Goal: Task Accomplishment & Management: Use online tool/utility

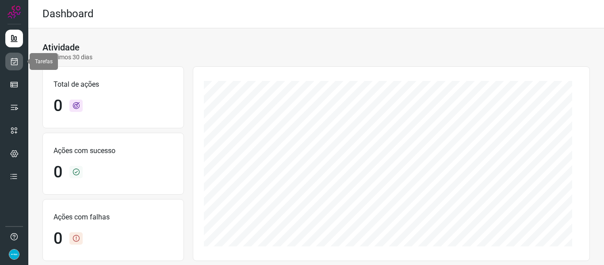
click at [21, 54] on link at bounding box center [14, 62] width 18 height 18
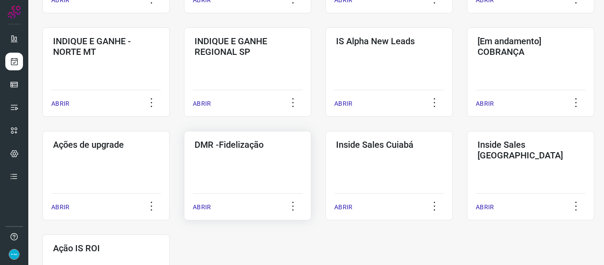
scroll to position [354, 0]
click at [207, 207] on p "ABRIR" at bounding box center [202, 206] width 18 height 9
click at [195, 207] on p "ABRIR" at bounding box center [202, 206] width 18 height 9
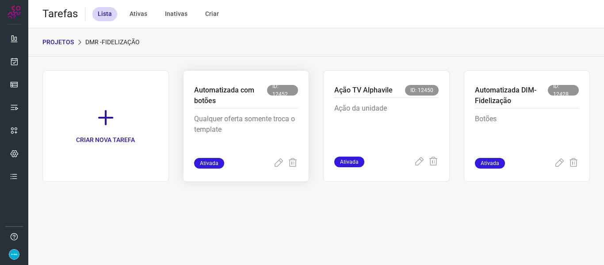
drag, startPoint x: 280, startPoint y: 162, endPoint x: 261, endPoint y: 85, distance: 79.7
click at [280, 162] on icon at bounding box center [278, 163] width 11 height 11
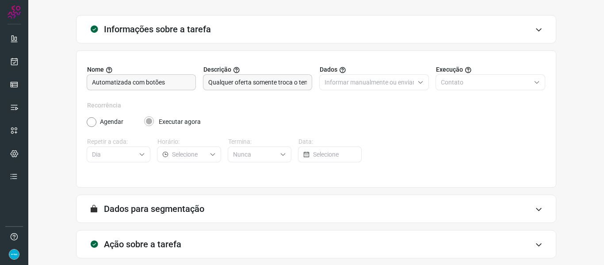
scroll to position [81, 0]
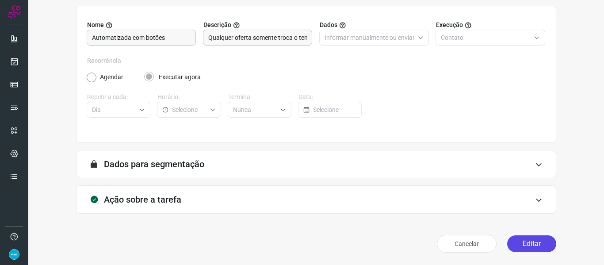
click at [525, 244] on button "Editar" at bounding box center [531, 243] width 49 height 17
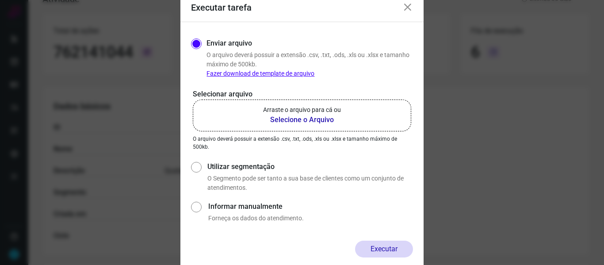
click at [323, 117] on b "Selecione o Arquivo" at bounding box center [302, 120] width 78 height 11
click at [0, 0] on input "Arraste o arquivo para cá ou Selecione o Arquivo" at bounding box center [0, 0] width 0 height 0
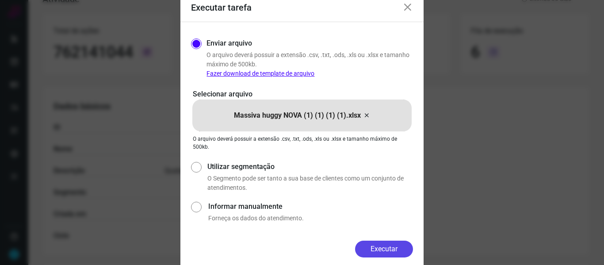
click at [400, 249] on button "Executar" at bounding box center [384, 249] width 58 height 17
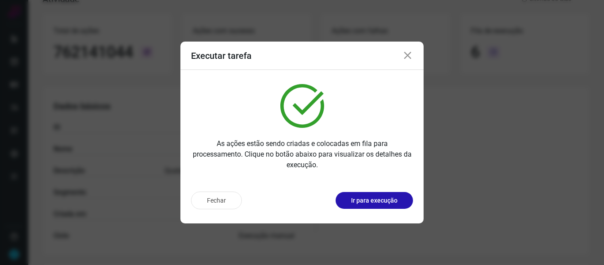
click at [407, 55] on icon at bounding box center [408, 55] width 11 height 11
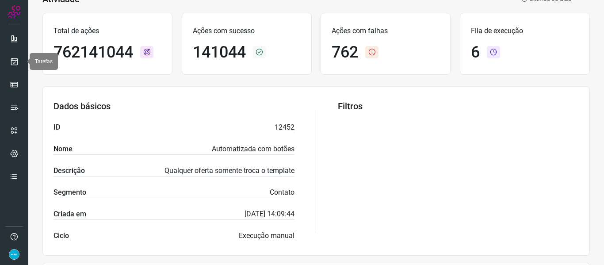
drag, startPoint x: 15, startPoint y: 59, endPoint x: 28, endPoint y: 60, distance: 13.3
click at [15, 59] on icon at bounding box center [14, 61] width 9 height 9
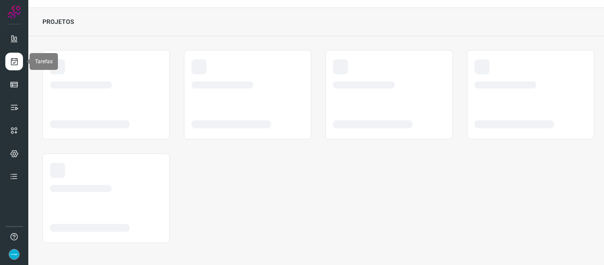
scroll to position [20, 0]
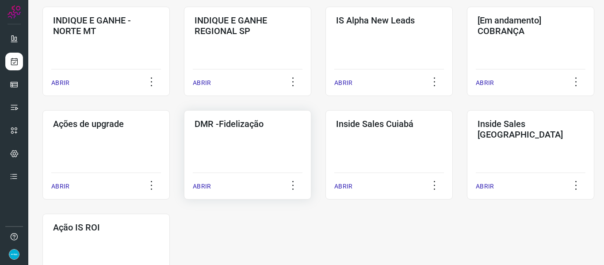
click at [202, 185] on p "ABRIR" at bounding box center [202, 186] width 18 height 9
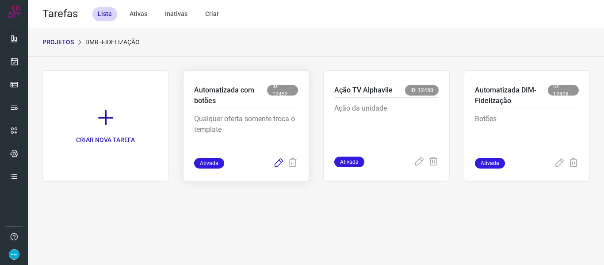
click at [277, 163] on icon at bounding box center [278, 163] width 11 height 11
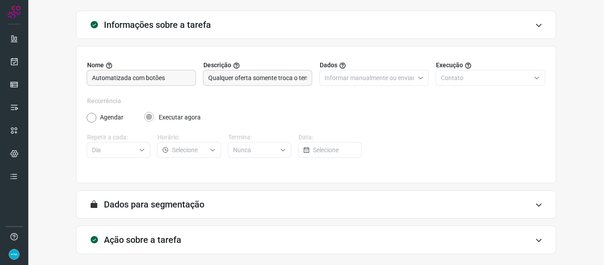
scroll to position [81, 0]
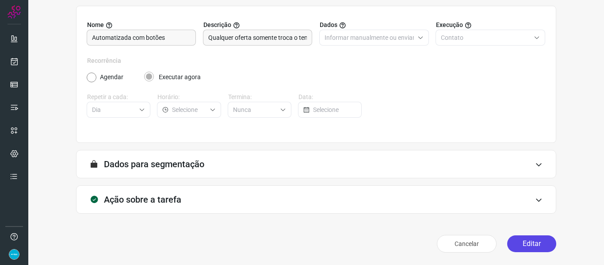
click at [539, 245] on button "Editar" at bounding box center [531, 243] width 49 height 17
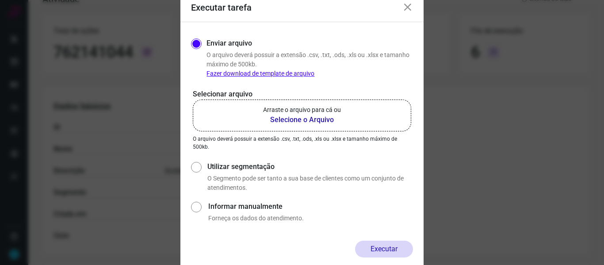
click at [303, 118] on b "Selecione o Arquivo" at bounding box center [302, 120] width 78 height 11
click at [0, 0] on input "Arraste o arquivo para cá ou Selecione o Arquivo" at bounding box center [0, 0] width 0 height 0
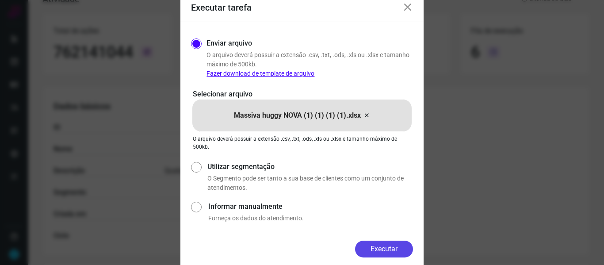
click at [384, 253] on button "Executar" at bounding box center [384, 249] width 58 height 17
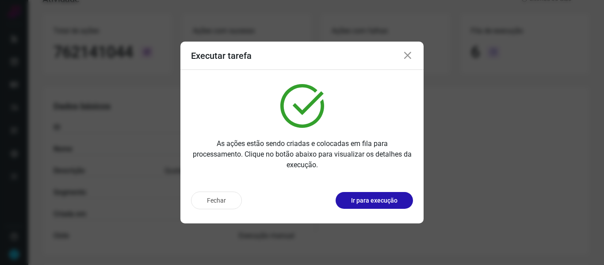
click at [407, 54] on icon at bounding box center [408, 55] width 11 height 11
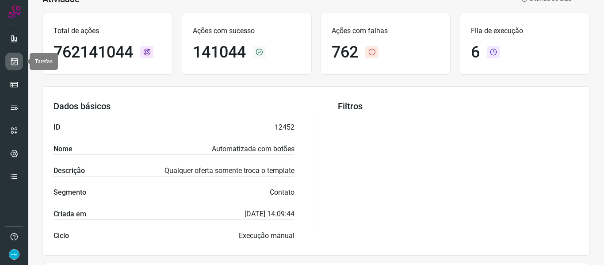
click at [15, 61] on icon at bounding box center [14, 61] width 9 height 9
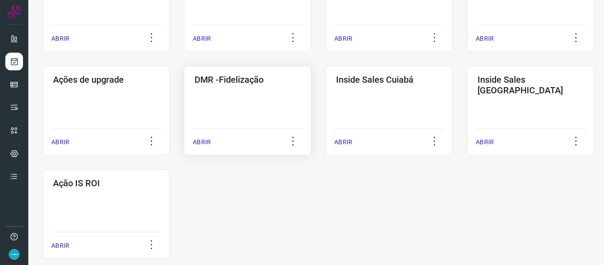
click at [201, 142] on p "ABRIR" at bounding box center [202, 142] width 18 height 9
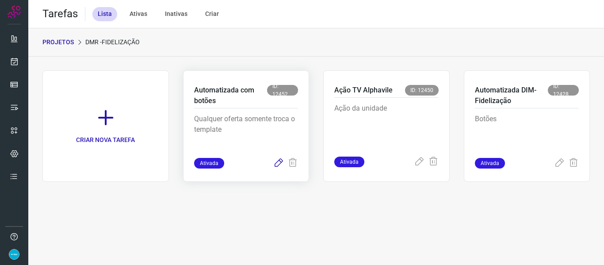
click at [279, 164] on icon at bounding box center [278, 163] width 11 height 11
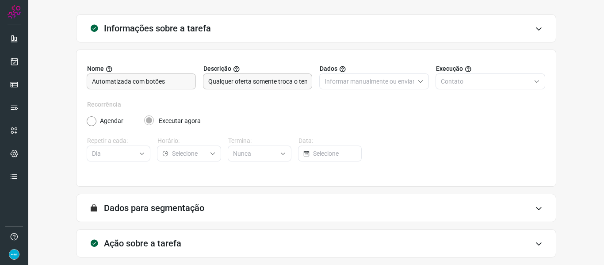
scroll to position [81, 0]
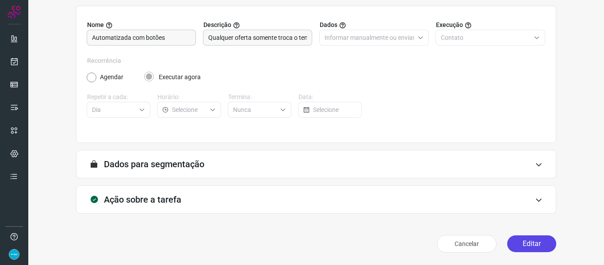
click at [537, 245] on button "Editar" at bounding box center [531, 243] width 49 height 17
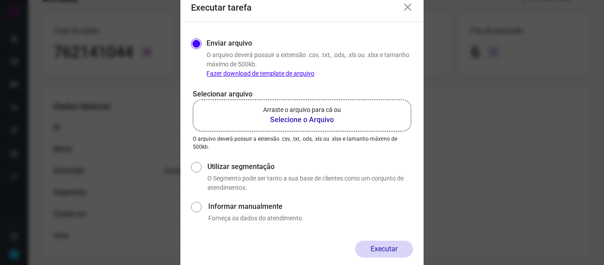
click at [314, 120] on b "Selecione o Arquivo" at bounding box center [302, 120] width 78 height 11
click at [0, 0] on input "Arraste o arquivo para cá ou Selecione o Arquivo" at bounding box center [0, 0] width 0 height 0
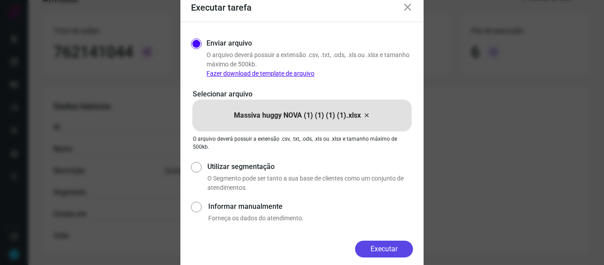
click at [385, 249] on button "Executar" at bounding box center [384, 249] width 58 height 17
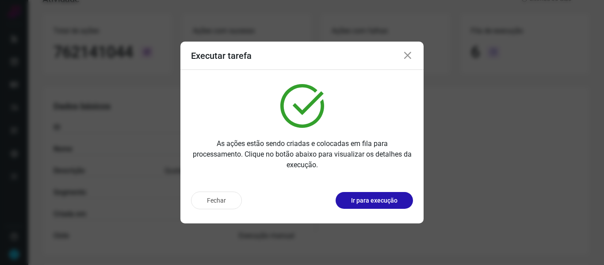
click at [412, 55] on icon at bounding box center [408, 55] width 11 height 11
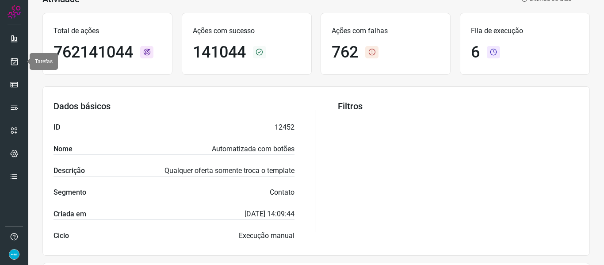
drag, startPoint x: 15, startPoint y: 59, endPoint x: 35, endPoint y: 68, distance: 21.4
click at [15, 59] on icon at bounding box center [14, 61] width 9 height 9
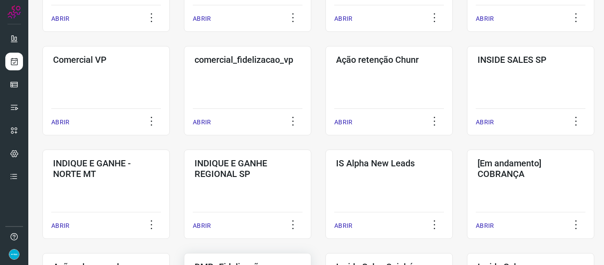
scroll to position [330, 0]
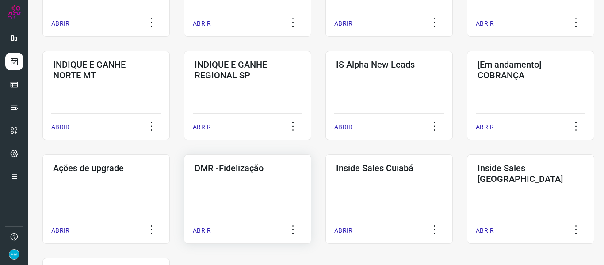
click at [198, 228] on p "ABRIR" at bounding box center [202, 230] width 18 height 9
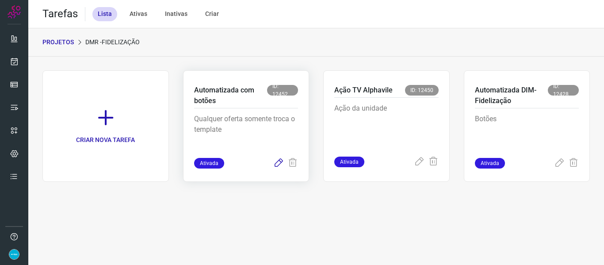
click at [282, 161] on icon at bounding box center [278, 163] width 11 height 11
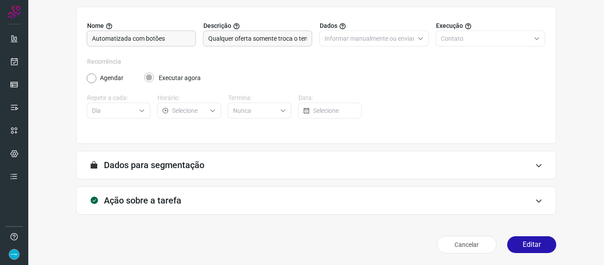
scroll to position [81, 0]
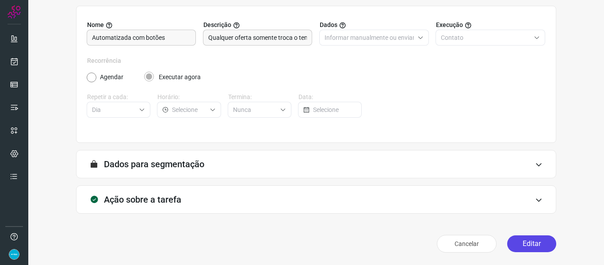
drag, startPoint x: 531, startPoint y: 252, endPoint x: 527, endPoint y: 246, distance: 7.4
click at [531, 252] on div "Cancelar Editar" at bounding box center [316, 243] width 480 height 25
click at [534, 246] on button "Editar" at bounding box center [531, 243] width 49 height 17
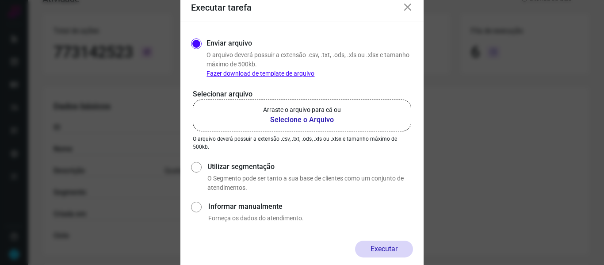
click at [278, 117] on b "Selecione o Arquivo" at bounding box center [302, 120] width 78 height 11
click at [0, 0] on input "Arraste o arquivo para cá ou Selecione o Arquivo" at bounding box center [0, 0] width 0 height 0
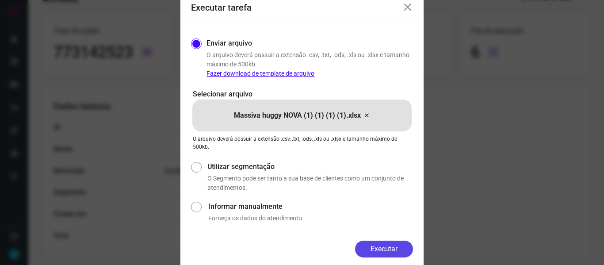
click at [392, 250] on button "Executar" at bounding box center [384, 249] width 58 height 17
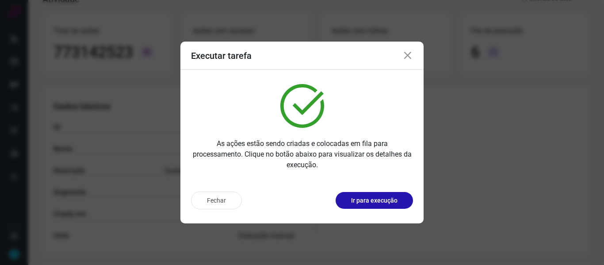
click at [407, 55] on icon at bounding box center [408, 55] width 11 height 11
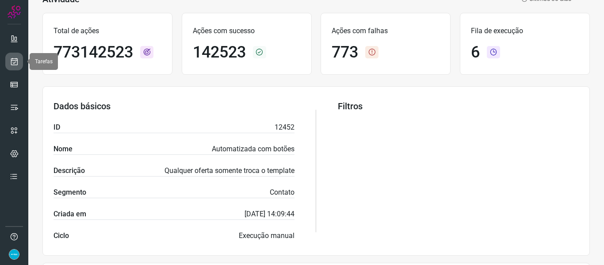
click at [18, 55] on link at bounding box center [14, 62] width 18 height 18
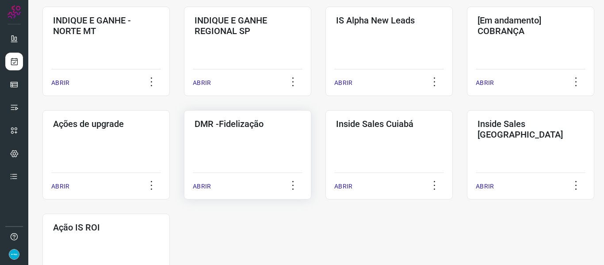
click at [194, 185] on p "ABRIR" at bounding box center [202, 186] width 18 height 9
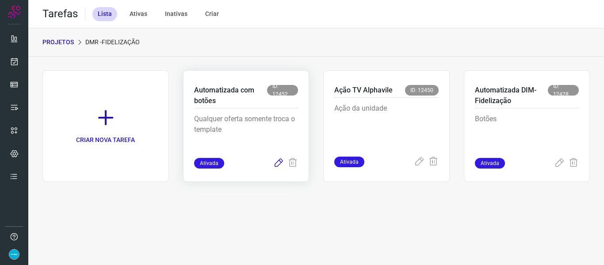
click at [280, 166] on icon at bounding box center [278, 163] width 11 height 11
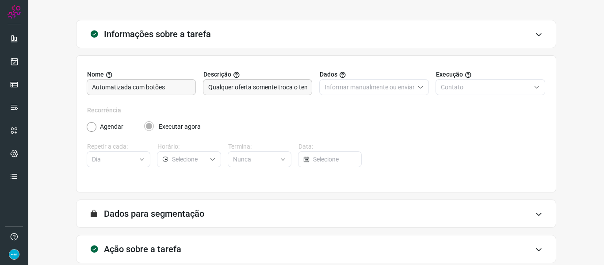
scroll to position [81, 0]
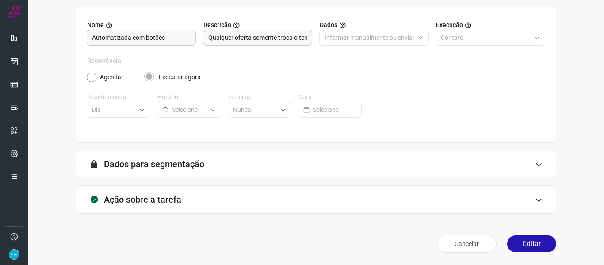
click at [545, 246] on button "Editar" at bounding box center [531, 243] width 49 height 17
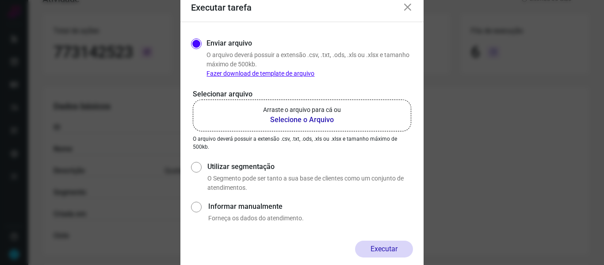
click at [306, 115] on b "Selecione o Arquivo" at bounding box center [302, 120] width 78 height 11
click at [0, 0] on input "Arraste o arquivo para cá ou Selecione o Arquivo" at bounding box center [0, 0] width 0 height 0
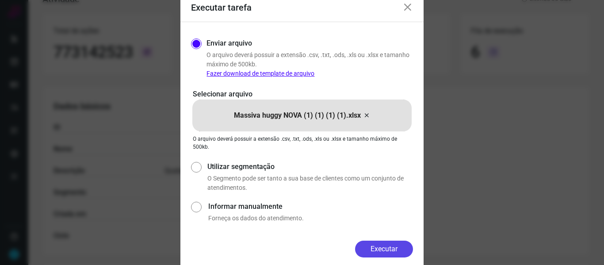
click at [387, 250] on button "Executar" at bounding box center [384, 249] width 58 height 17
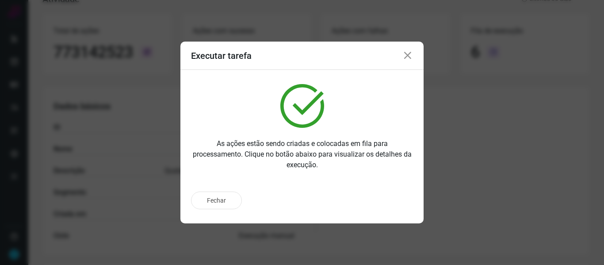
click at [411, 59] on icon at bounding box center [408, 55] width 11 height 11
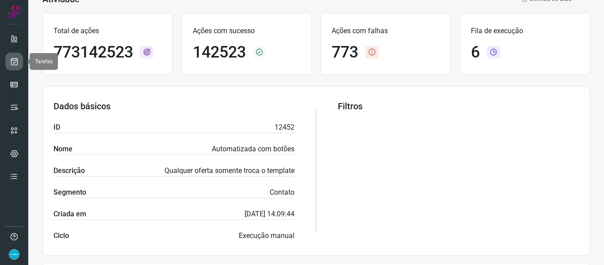
click at [22, 61] on link at bounding box center [14, 62] width 18 height 18
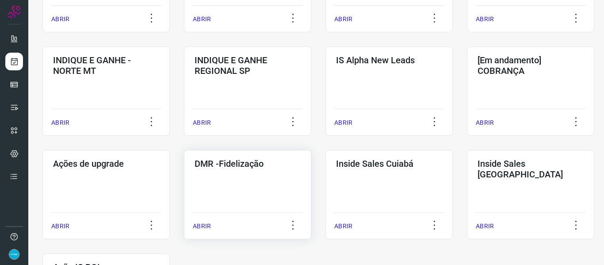
scroll to position [374, 0]
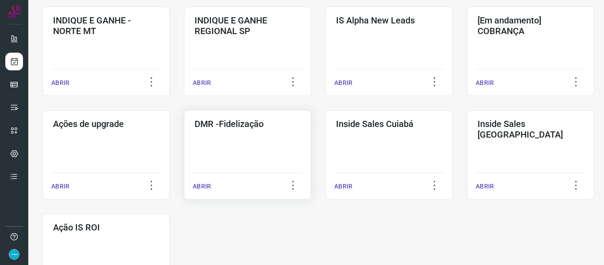
click at [208, 185] on p "ABRIR" at bounding box center [202, 186] width 18 height 9
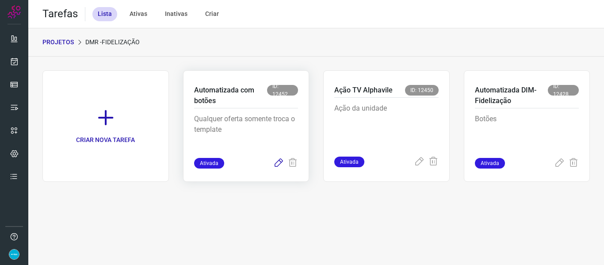
click at [278, 164] on icon at bounding box center [278, 163] width 11 height 11
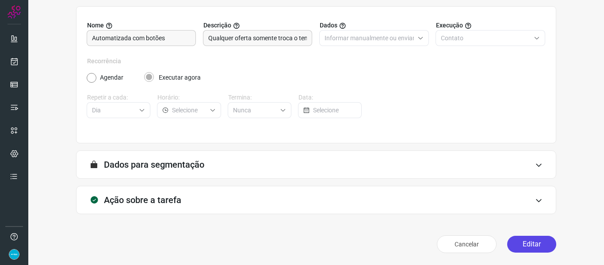
scroll to position [81, 0]
drag, startPoint x: 530, startPoint y: 243, endPoint x: 487, endPoint y: 155, distance: 98.1
click at [531, 243] on button "Editar" at bounding box center [531, 243] width 49 height 17
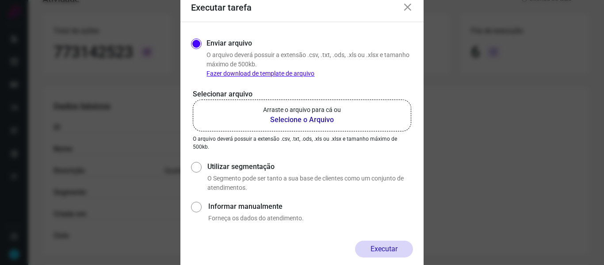
click at [296, 119] on b "Selecione o Arquivo" at bounding box center [302, 120] width 78 height 11
click at [0, 0] on input "Arraste o arquivo para cá ou Selecione o Arquivo" at bounding box center [0, 0] width 0 height 0
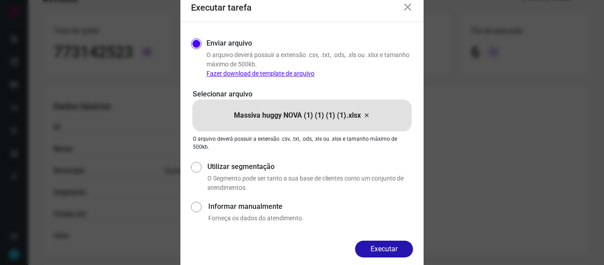
click at [380, 252] on button "Executar" at bounding box center [384, 249] width 58 height 17
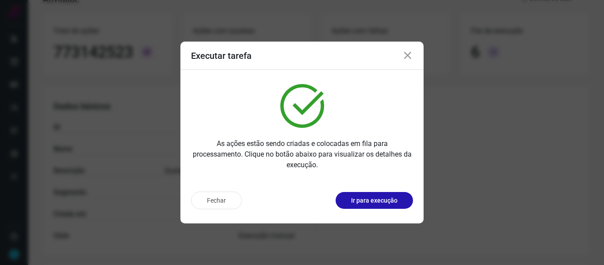
click at [409, 54] on icon at bounding box center [408, 55] width 11 height 11
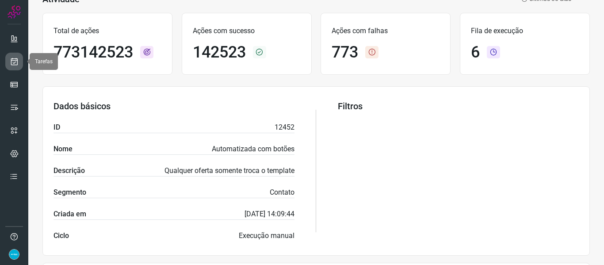
click at [12, 63] on icon at bounding box center [14, 61] width 9 height 9
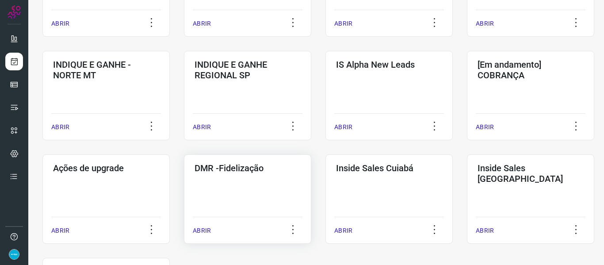
click at [201, 229] on p "ABRIR" at bounding box center [202, 230] width 18 height 9
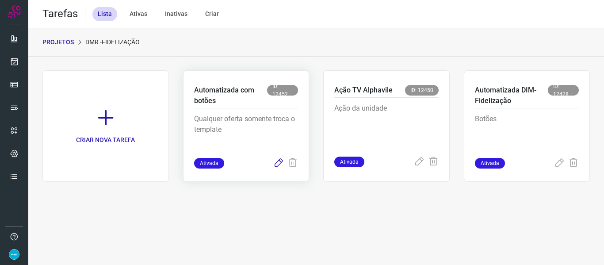
click at [277, 160] on icon at bounding box center [278, 163] width 11 height 11
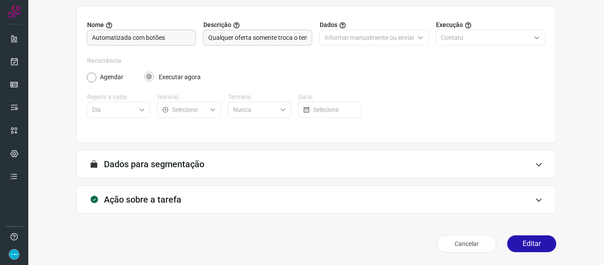
scroll to position [81, 0]
click at [519, 246] on button "Editar" at bounding box center [531, 243] width 49 height 17
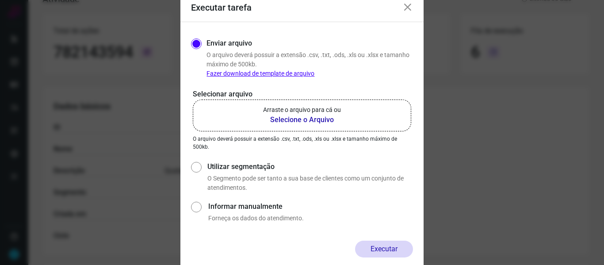
click at [308, 119] on b "Selecione o Arquivo" at bounding box center [302, 120] width 78 height 11
click at [0, 0] on input "Arraste o arquivo para cá ou Selecione o Arquivo" at bounding box center [0, 0] width 0 height 0
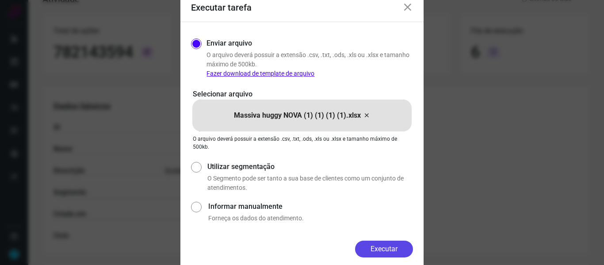
click at [390, 250] on button "Executar" at bounding box center [384, 249] width 58 height 17
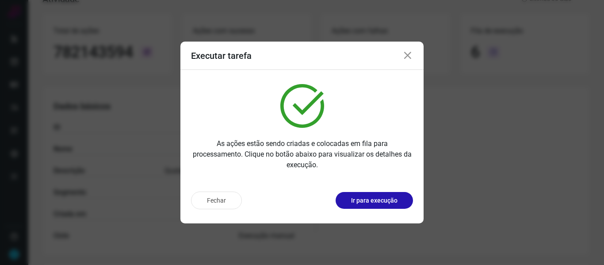
click at [409, 55] on icon at bounding box center [408, 55] width 11 height 11
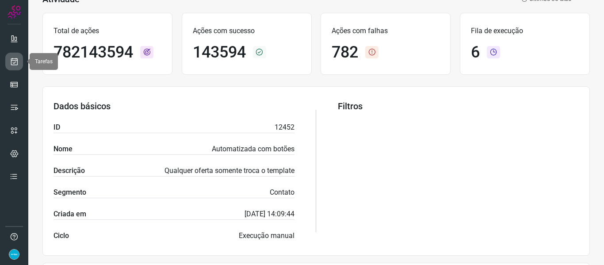
click at [17, 59] on icon at bounding box center [14, 61] width 9 height 9
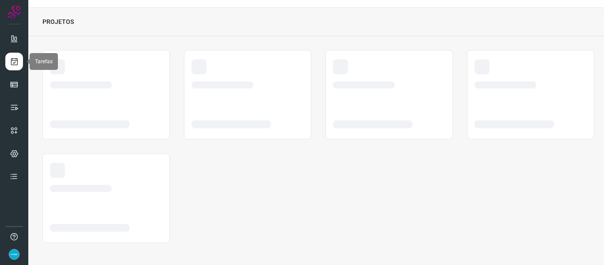
scroll to position [20, 0]
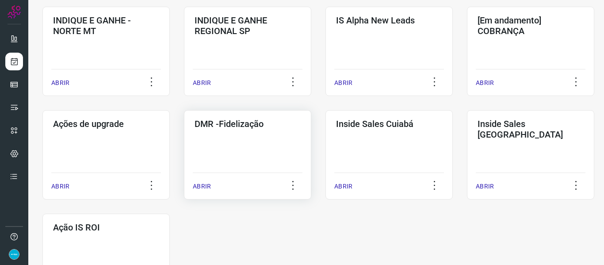
click at [202, 185] on p "ABRIR" at bounding box center [202, 186] width 18 height 9
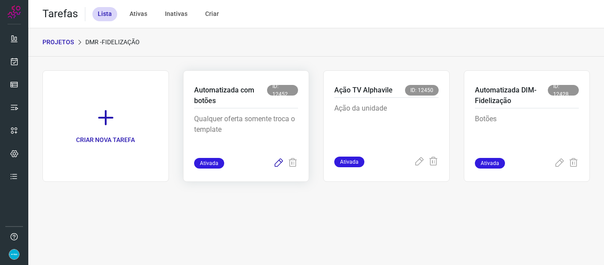
click at [281, 162] on icon at bounding box center [278, 163] width 11 height 11
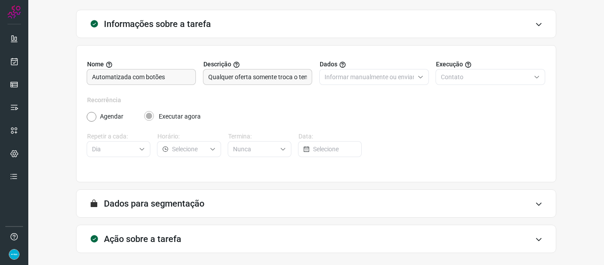
scroll to position [81, 0]
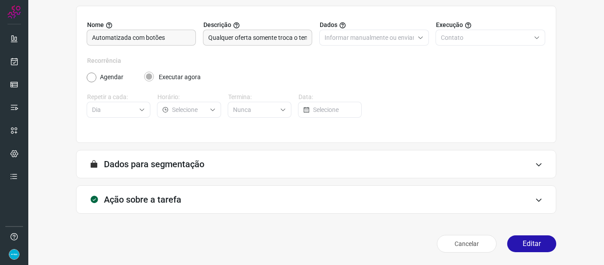
click at [537, 245] on button "Editar" at bounding box center [531, 243] width 49 height 17
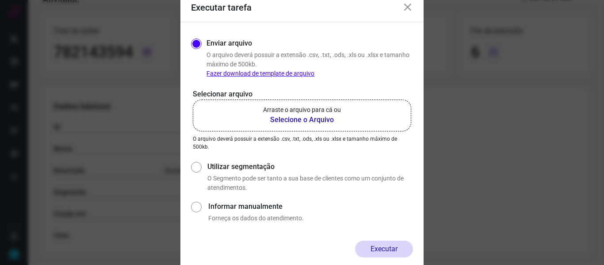
click at [301, 118] on b "Selecione o Arquivo" at bounding box center [302, 120] width 78 height 11
click at [0, 0] on input "Arraste o arquivo para cá ou Selecione o Arquivo" at bounding box center [0, 0] width 0 height 0
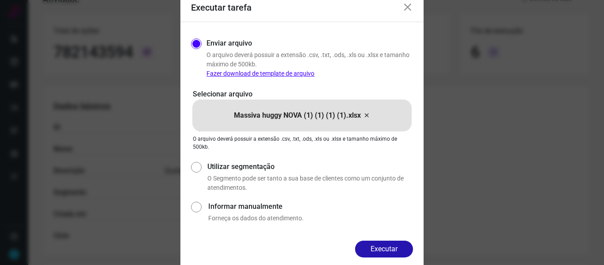
drag, startPoint x: 398, startPoint y: 248, endPoint x: 398, endPoint y: 236, distance: 11.9
click at [398, 248] on button "Executar" at bounding box center [384, 249] width 58 height 17
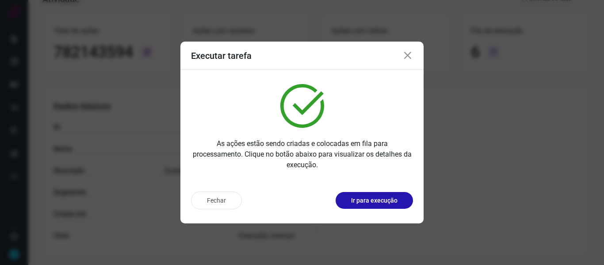
click at [409, 56] on icon at bounding box center [408, 55] width 11 height 11
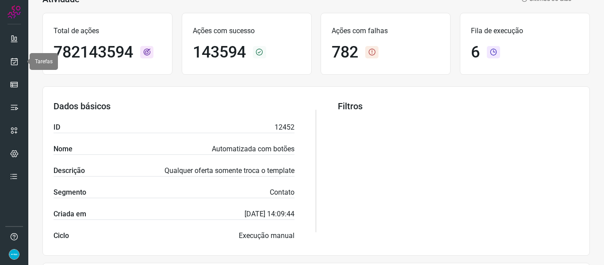
drag, startPoint x: 8, startPoint y: 58, endPoint x: 25, endPoint y: 54, distance: 18.2
click at [8, 58] on link at bounding box center [14, 62] width 18 height 18
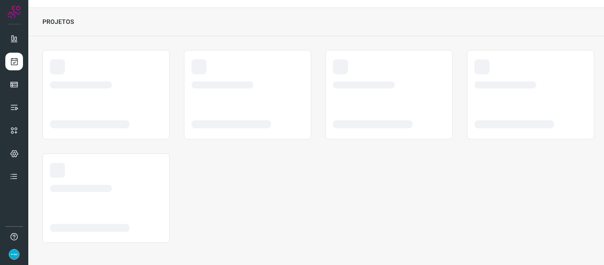
scroll to position [20, 0]
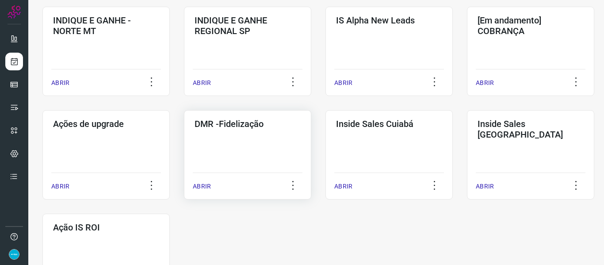
click at [203, 186] on p "ABRIR" at bounding box center [202, 186] width 18 height 9
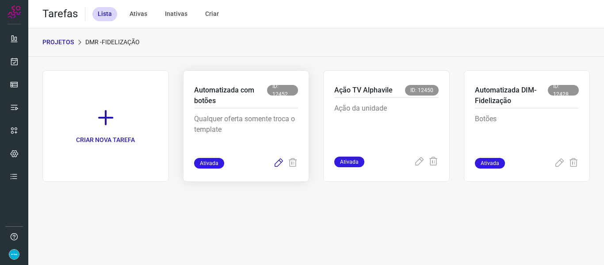
click at [278, 161] on icon at bounding box center [278, 163] width 11 height 11
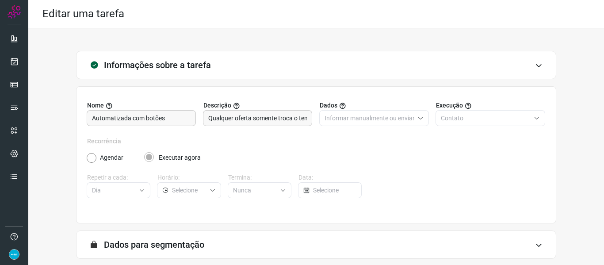
scroll to position [81, 0]
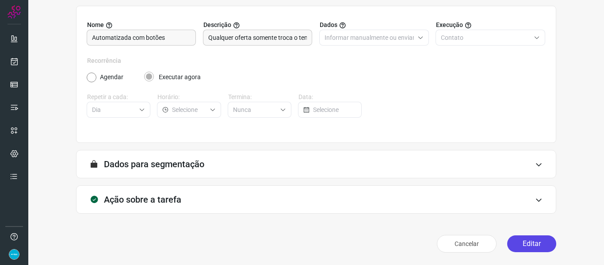
click at [526, 244] on button "Editar" at bounding box center [531, 243] width 49 height 17
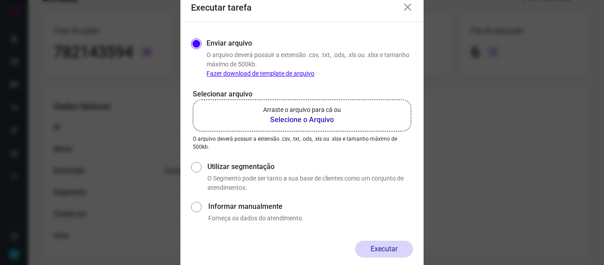
click at [299, 117] on b "Selecione o Arquivo" at bounding box center [302, 120] width 78 height 11
click at [0, 0] on input "Arraste o arquivo para cá ou Selecione o Arquivo" at bounding box center [0, 0] width 0 height 0
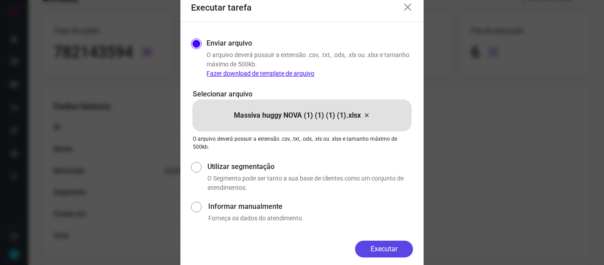
click at [386, 242] on button "Executar" at bounding box center [384, 249] width 58 height 17
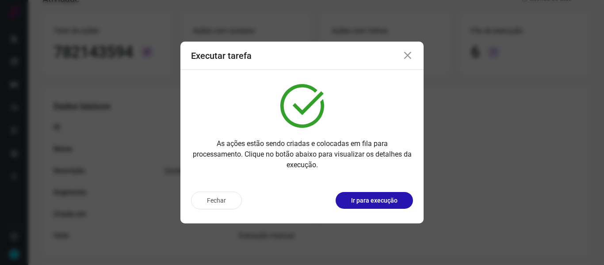
click at [411, 58] on icon at bounding box center [408, 55] width 11 height 11
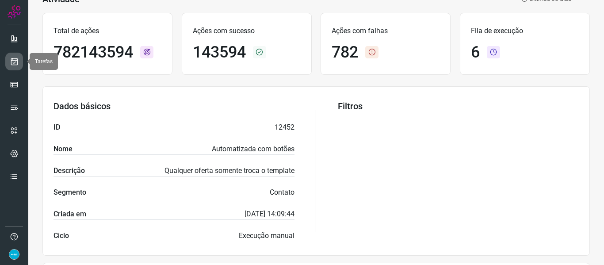
click at [20, 61] on link at bounding box center [14, 62] width 18 height 18
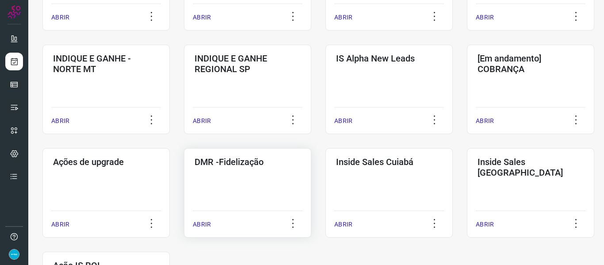
scroll to position [374, 0]
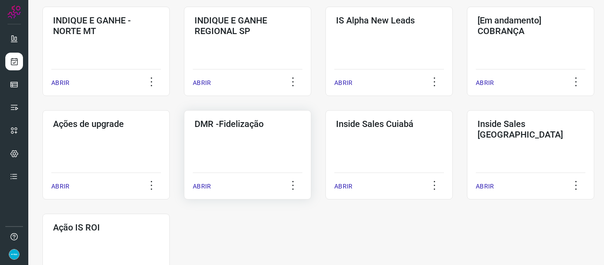
click at [205, 181] on div "ABRIR" at bounding box center [248, 184] width 110 height 22
click at [204, 187] on p "ABRIR" at bounding box center [202, 186] width 18 height 9
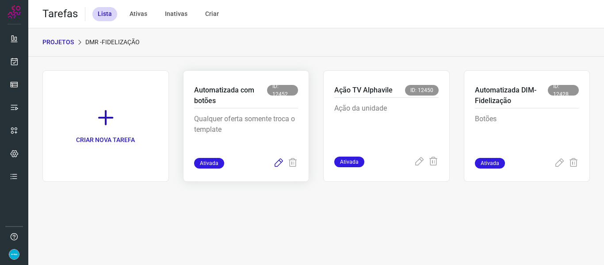
click at [280, 161] on icon at bounding box center [278, 163] width 11 height 11
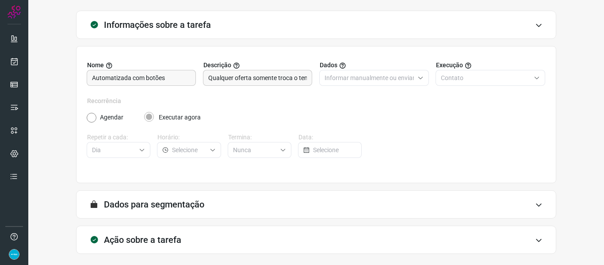
scroll to position [81, 0]
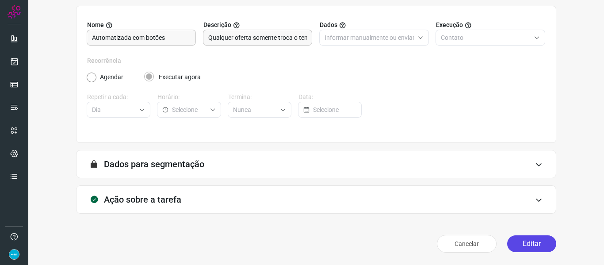
click at [522, 244] on button "Editar" at bounding box center [531, 243] width 49 height 17
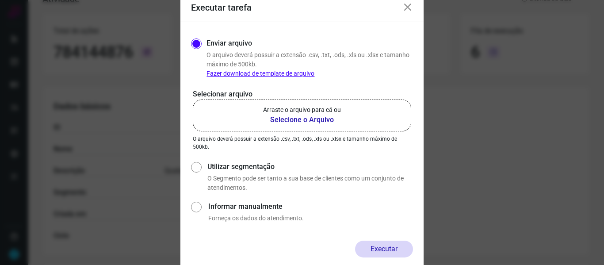
click at [300, 118] on b "Selecione o Arquivo" at bounding box center [302, 120] width 78 height 11
click at [0, 0] on input "Arraste o arquivo para cá ou Selecione o Arquivo" at bounding box center [0, 0] width 0 height 0
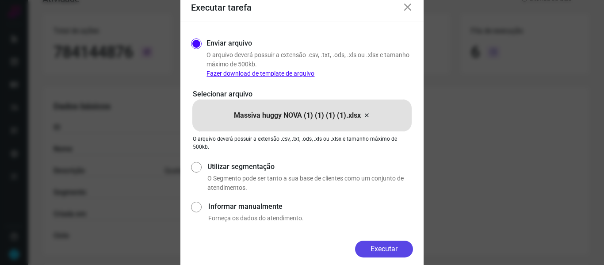
click at [384, 247] on button "Executar" at bounding box center [384, 249] width 58 height 17
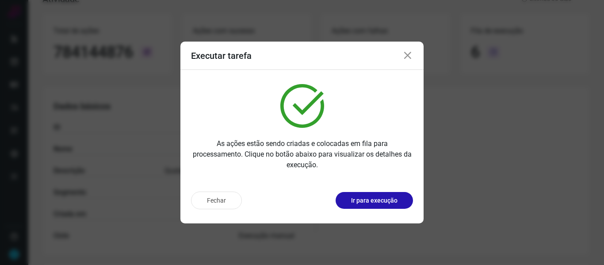
click at [410, 56] on icon at bounding box center [408, 55] width 11 height 11
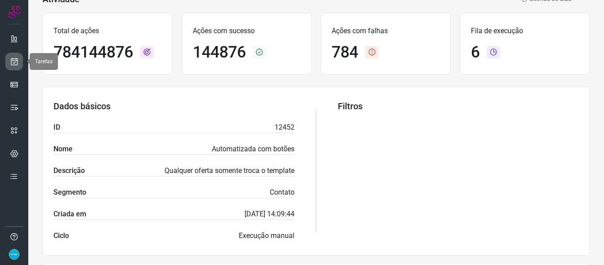
click at [14, 61] on icon at bounding box center [14, 61] width 9 height 9
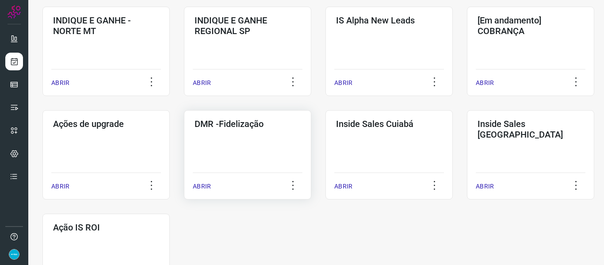
click at [196, 184] on p "ABRIR" at bounding box center [202, 186] width 18 height 9
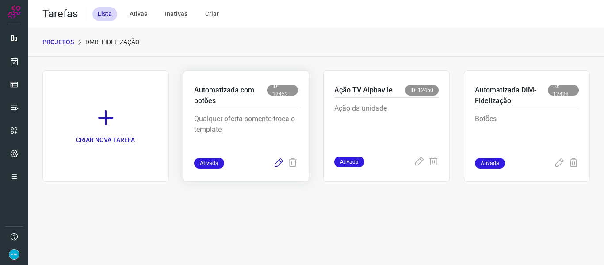
click at [280, 162] on icon at bounding box center [278, 163] width 11 height 11
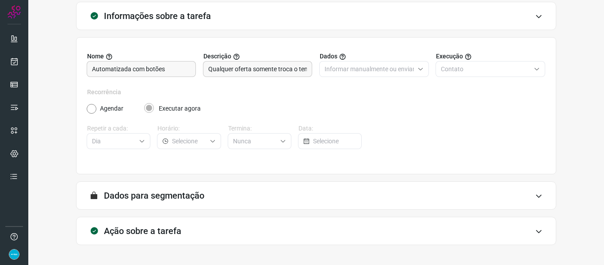
scroll to position [81, 0]
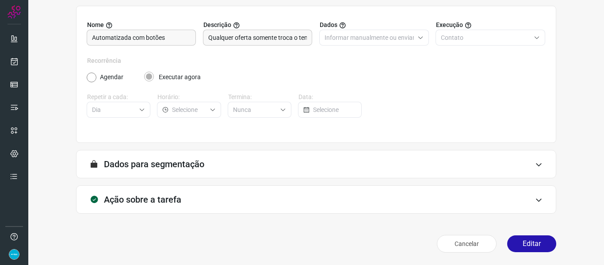
click at [530, 240] on button "Editar" at bounding box center [531, 243] width 49 height 17
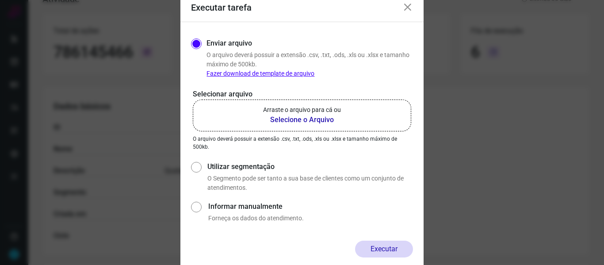
click at [300, 119] on b "Selecione o Arquivo" at bounding box center [302, 120] width 78 height 11
click at [0, 0] on input "Arraste o arquivo para cá ou Selecione o Arquivo" at bounding box center [0, 0] width 0 height 0
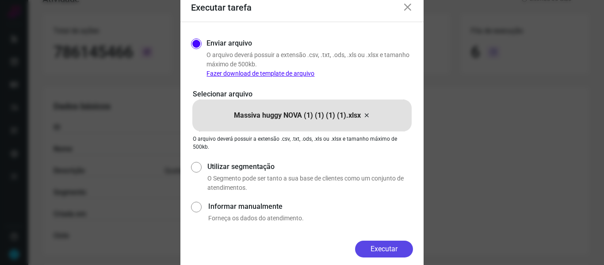
click at [391, 248] on button "Executar" at bounding box center [384, 249] width 58 height 17
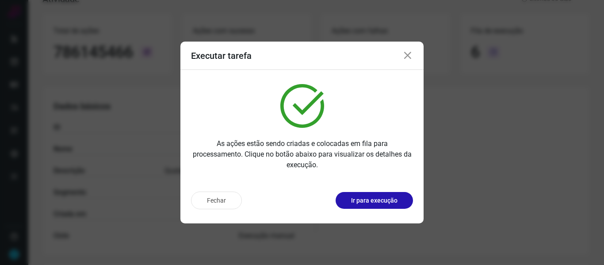
click at [405, 54] on icon at bounding box center [408, 55] width 11 height 11
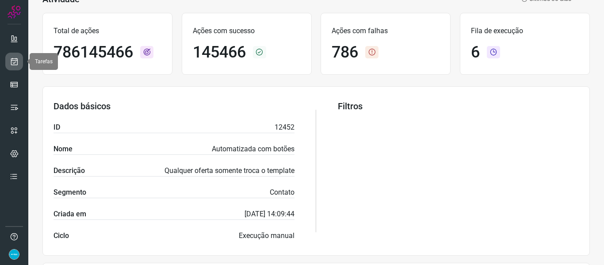
click at [10, 56] on link at bounding box center [14, 62] width 18 height 18
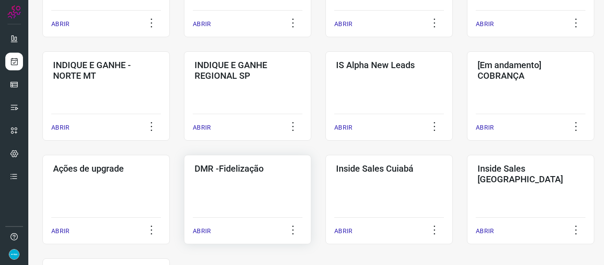
scroll to position [330, 0]
click at [202, 233] on p "ABRIR" at bounding box center [202, 230] width 18 height 9
